Goal: Transaction & Acquisition: Purchase product/service

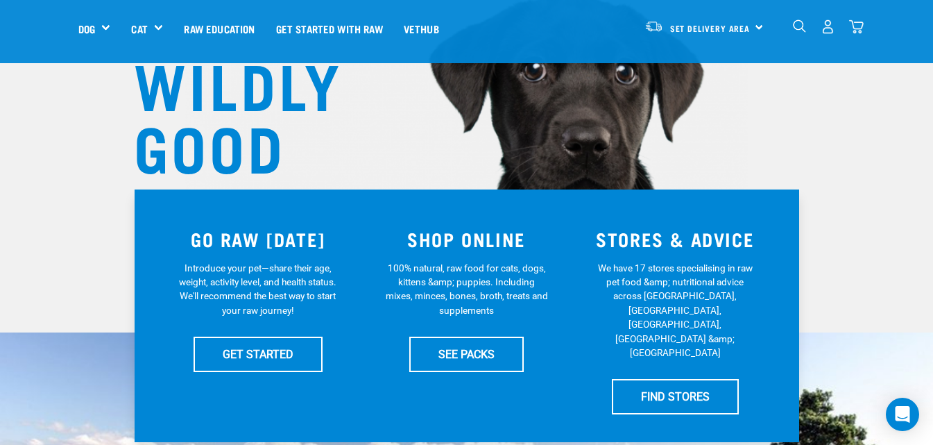
scroll to position [278, 0]
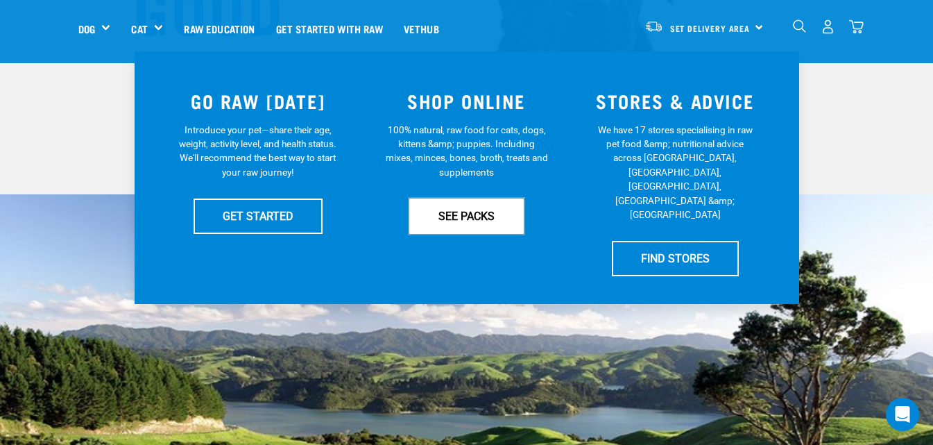
click at [454, 214] on link "SEE PACKS" at bounding box center [466, 215] width 114 height 35
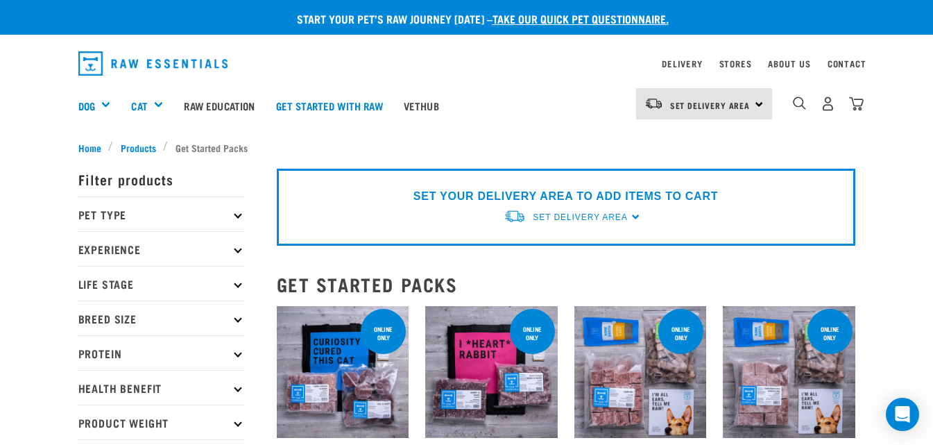
click at [237, 215] on icon at bounding box center [238, 214] width 8 height 8
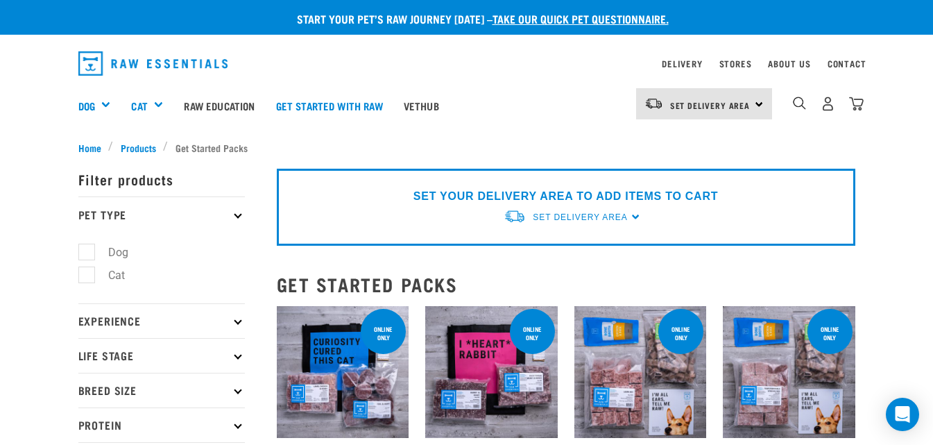
click at [91, 248] on label "Dog" at bounding box center [110, 252] width 48 height 17
click at [87, 248] on input "Dog" at bounding box center [82, 249] width 9 height 9
checkbox input "true"
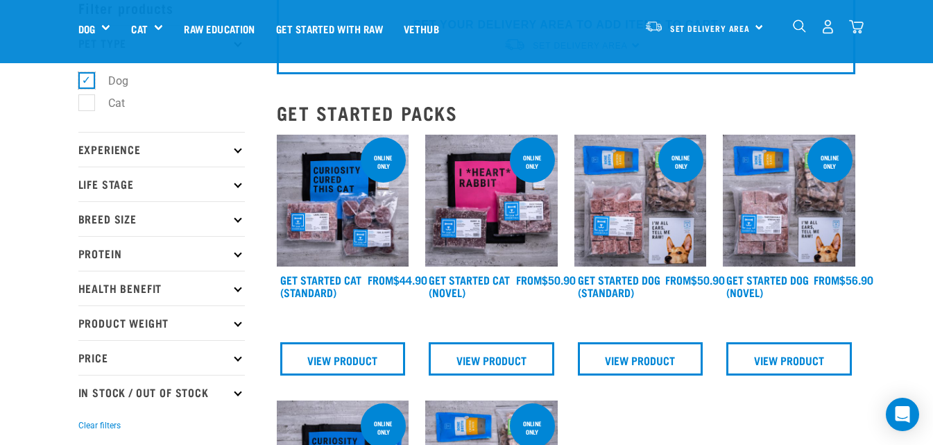
scroll to position [69, 0]
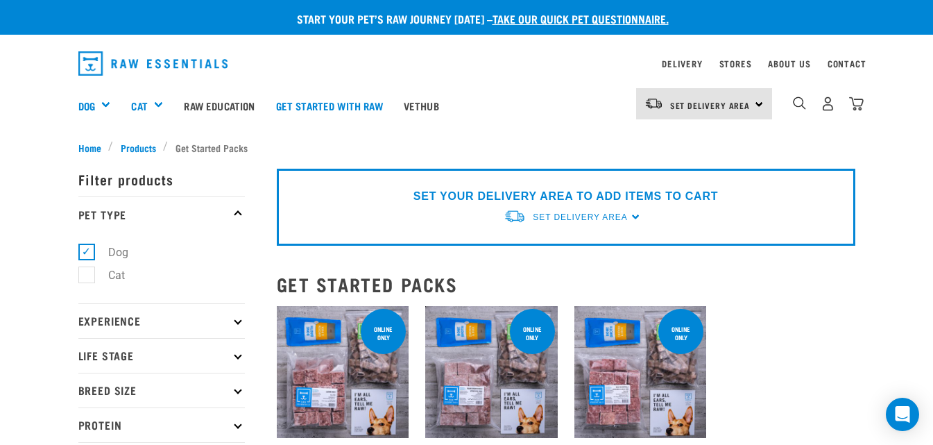
click at [237, 318] on icon at bounding box center [238, 321] width 8 height 8
click at [90, 381] on label "Experienced Raw Feeder" at bounding box center [159, 381] width 146 height 17
click at [87, 381] on input "Experienced Raw Feeder" at bounding box center [82, 378] width 9 height 9
checkbox input "true"
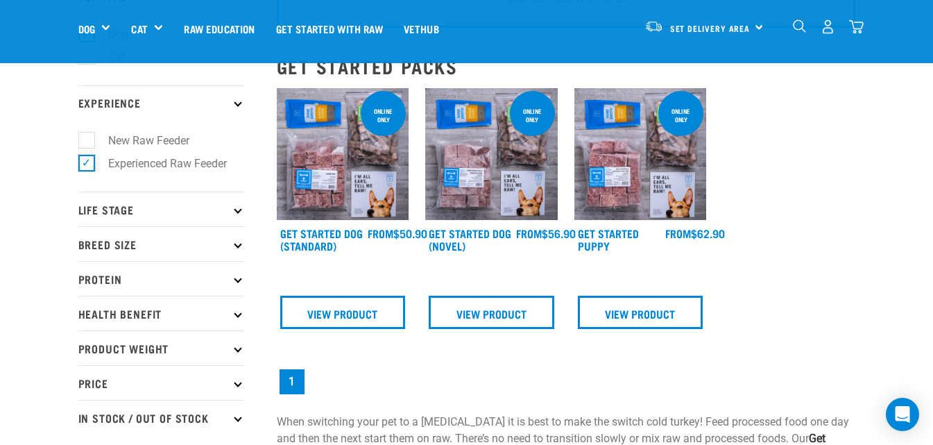
scroll to position [139, 0]
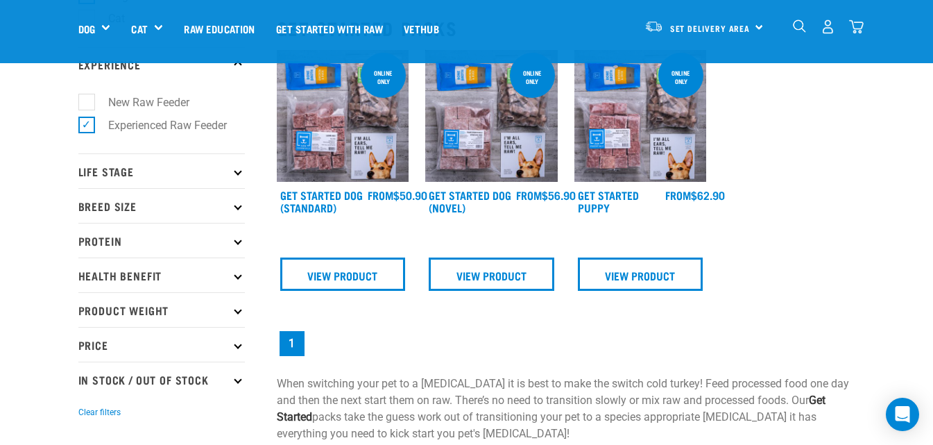
scroll to position [208, 0]
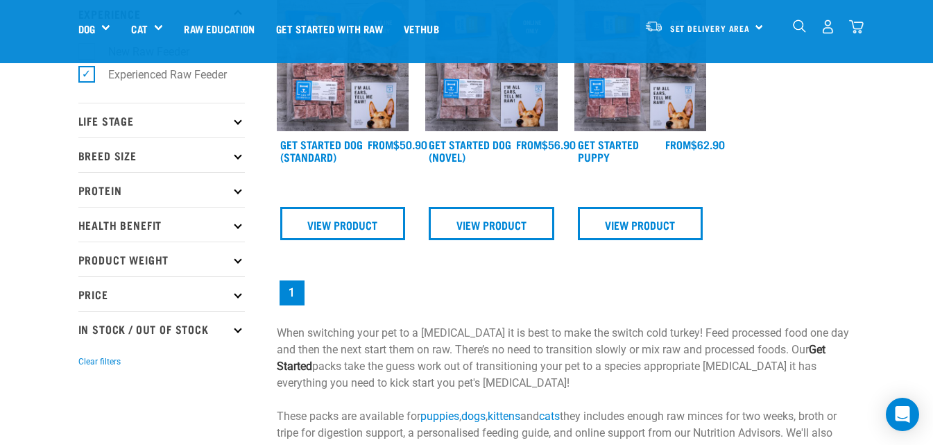
click at [239, 123] on icon at bounding box center [238, 121] width 8 height 8
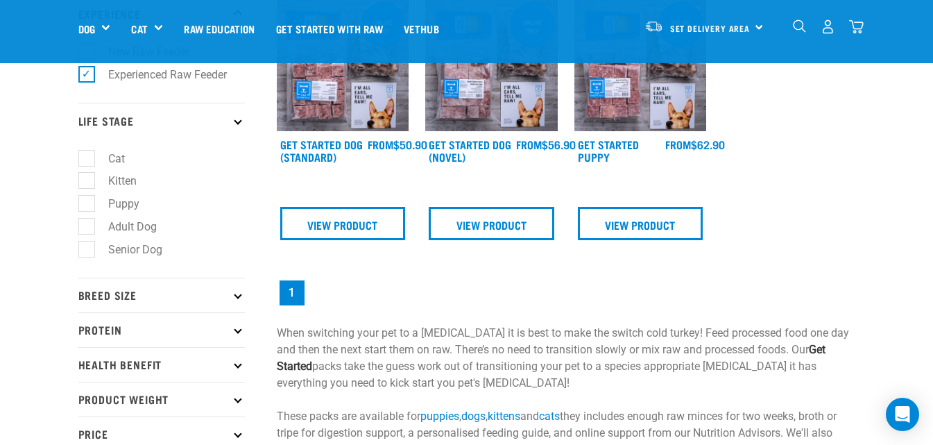
click at [89, 203] on label "Puppy" at bounding box center [115, 203] width 59 height 17
click at [87, 203] on input "Puppy" at bounding box center [82, 201] width 9 height 9
checkbox input "true"
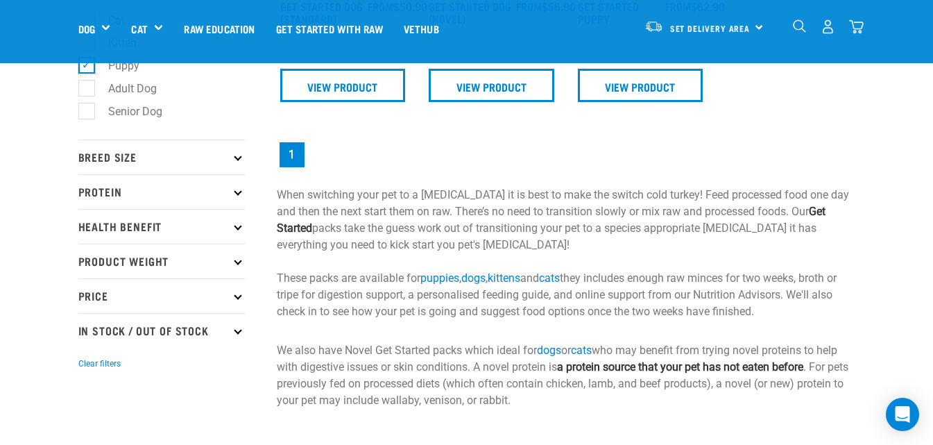
scroll to position [347, 0]
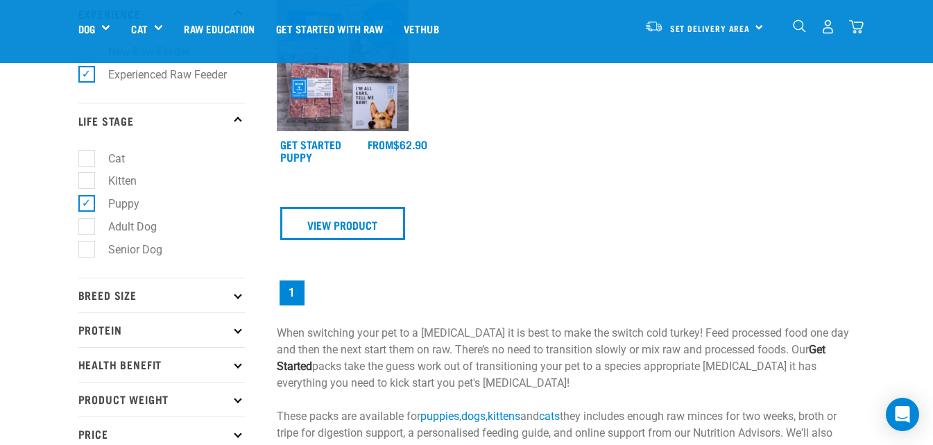
scroll to position [278, 0]
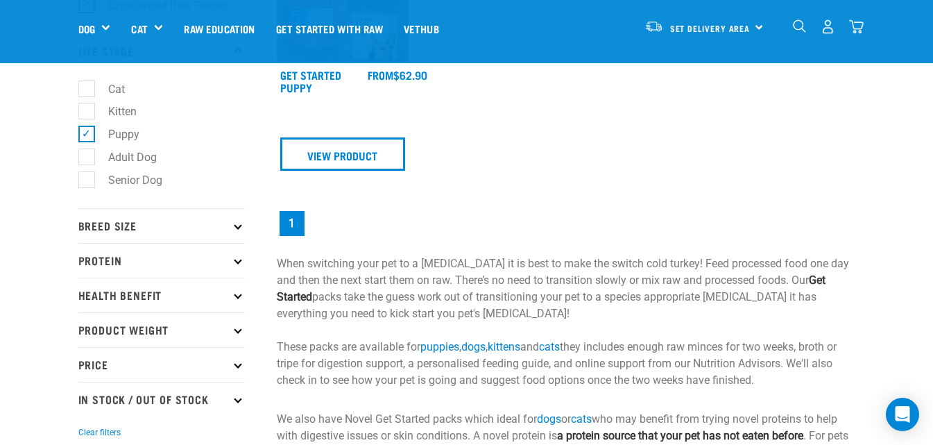
click at [237, 225] on icon at bounding box center [238, 226] width 8 height 8
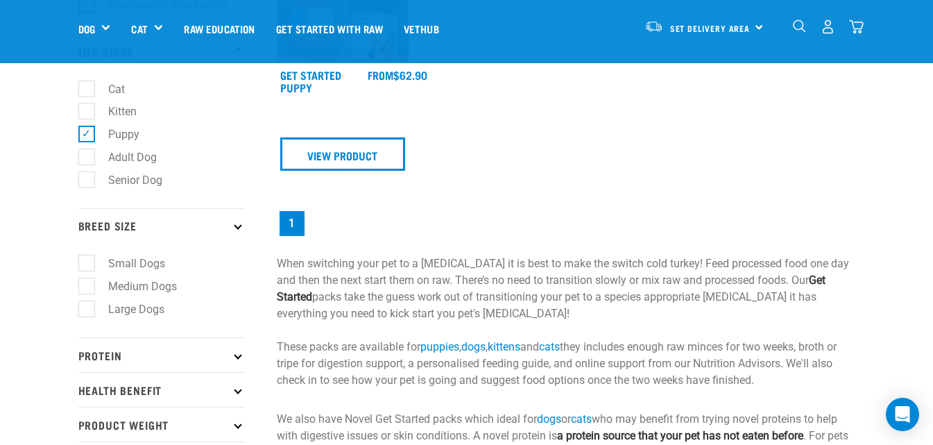
click at [86, 282] on label "Medium Dogs" at bounding box center [134, 286] width 96 height 17
click at [86, 282] on input "Medium Dogs" at bounding box center [82, 284] width 9 height 9
checkbox input "true"
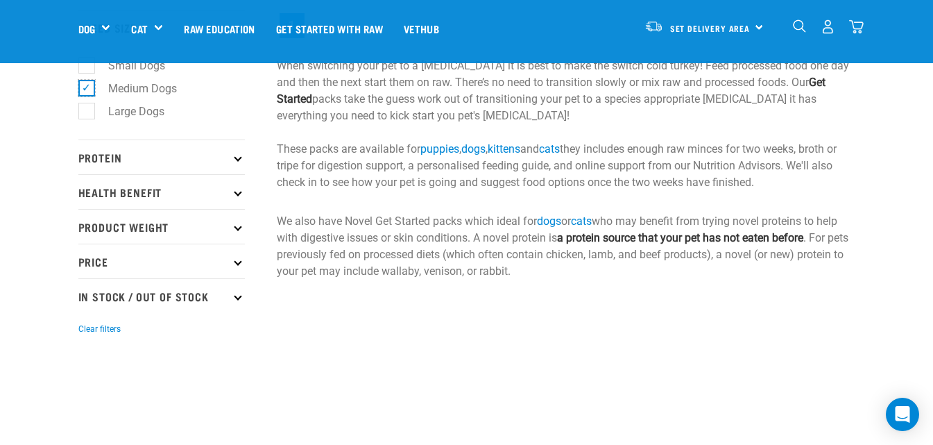
scroll to position [486, 0]
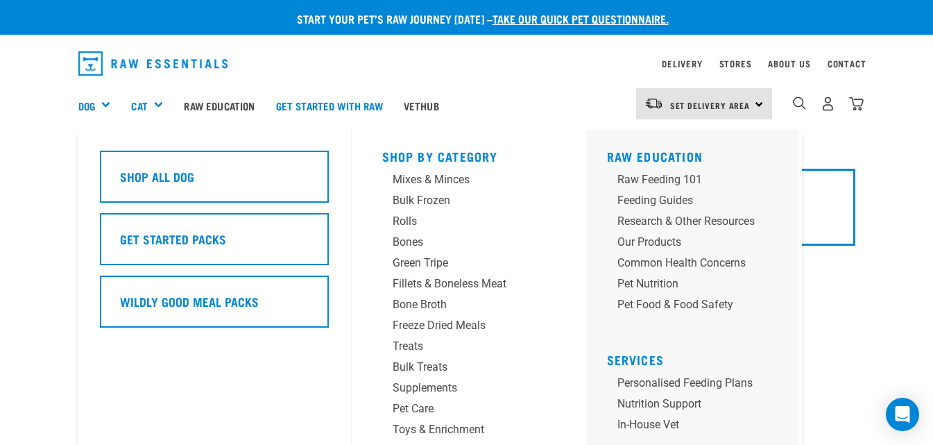
click at [105, 104] on div "Dog" at bounding box center [99, 106] width 43 height 56
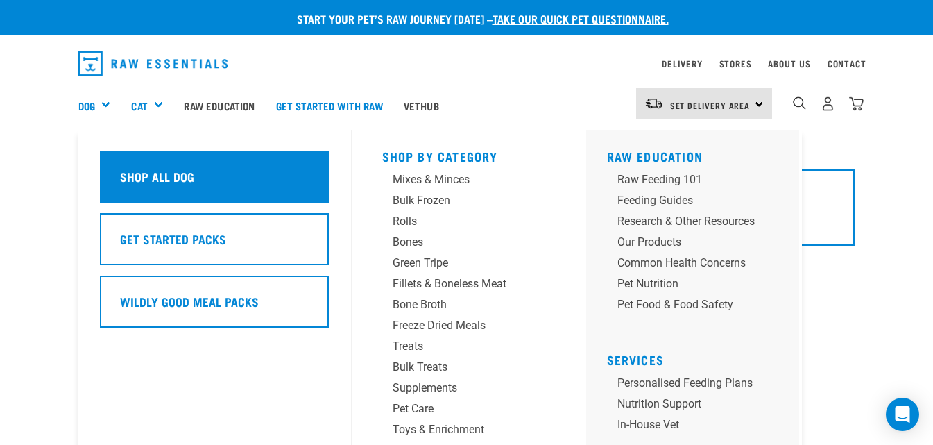
click at [191, 171] on h5 "Shop All Dog" at bounding box center [157, 176] width 74 height 18
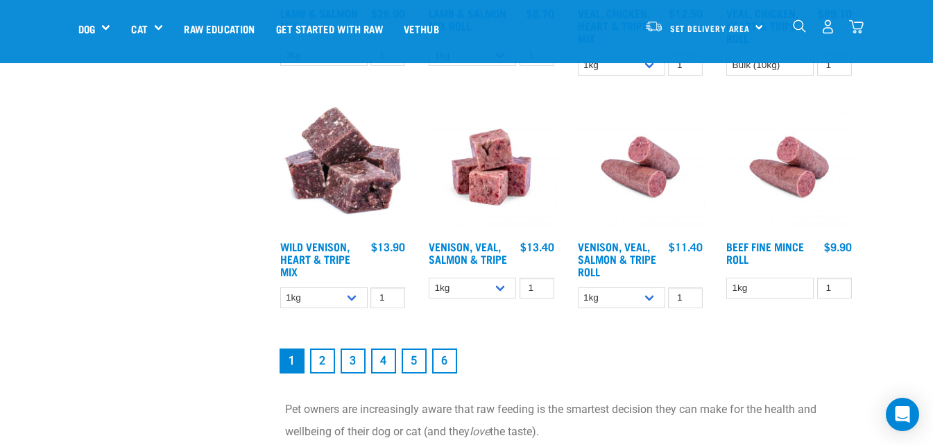
scroll to position [1804, 0]
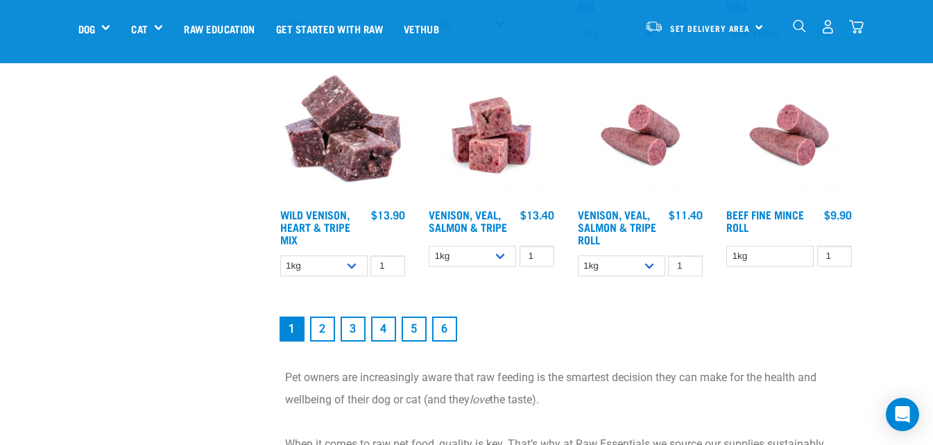
click at [322, 326] on link "2" at bounding box center [322, 328] width 25 height 25
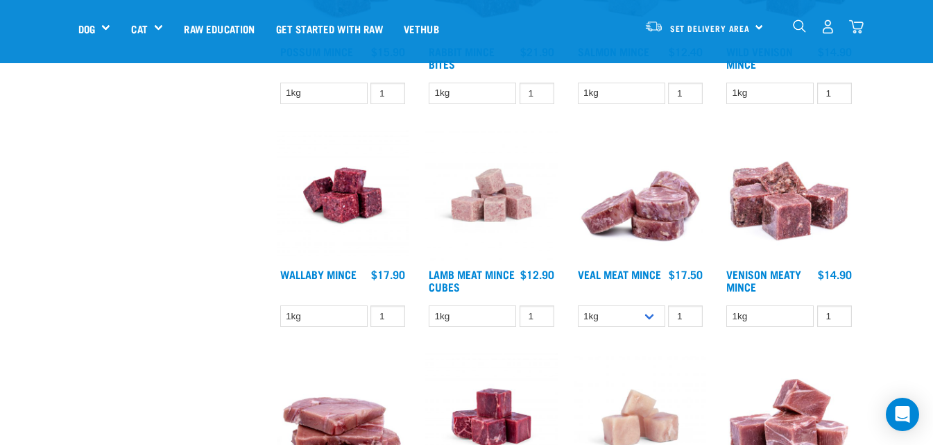
scroll to position [971, 0]
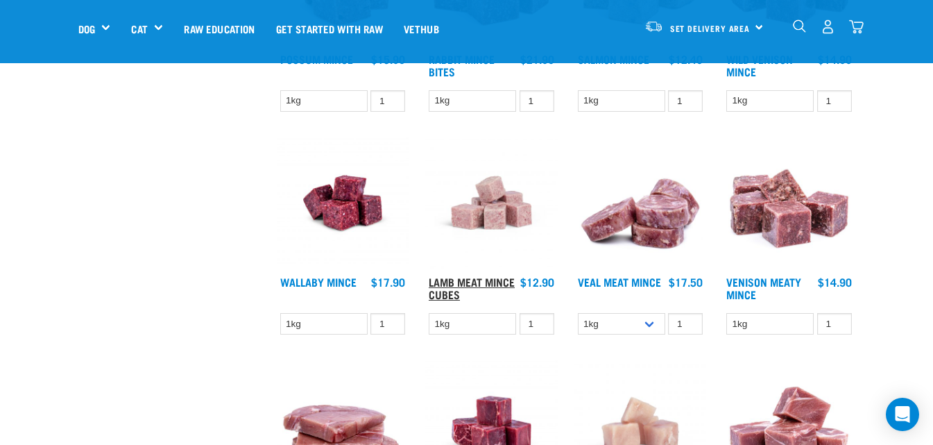
click at [480, 284] on link "Lamb Meat Mince Cubes" at bounding box center [472, 287] width 86 height 19
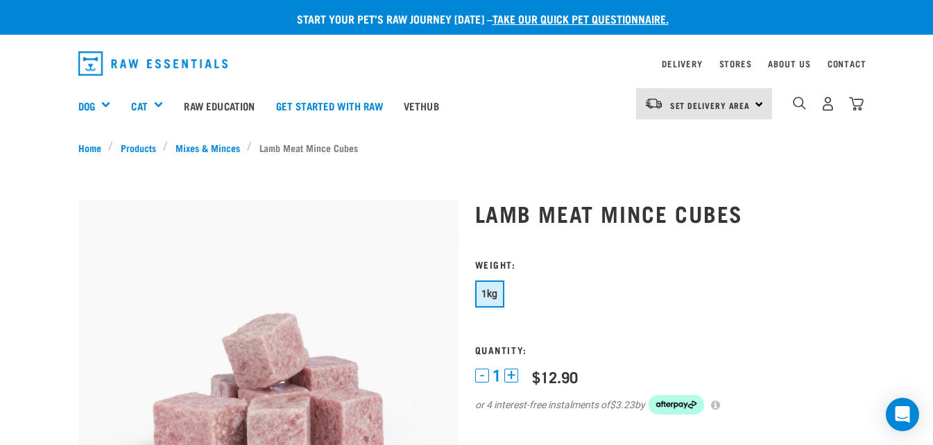
scroll to position [69, 0]
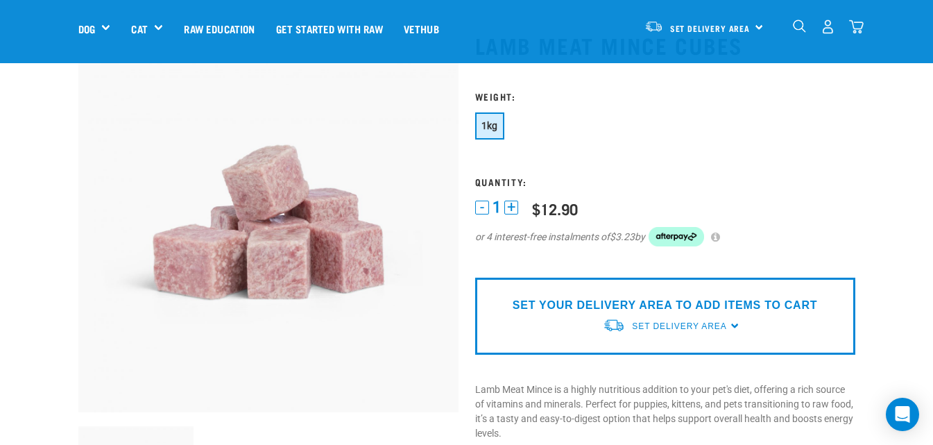
click at [665, 307] on p "SET YOUR DELIVERY AREA TO ADD ITEMS TO CART" at bounding box center [665, 305] width 305 height 17
click at [733, 325] on div "SET YOUR DELIVERY AREA TO ADD ITEMS TO CART Set Delivery Area [GEOGRAPHIC_DATA]…" at bounding box center [665, 316] width 380 height 77
